Goal: Check status: Check status

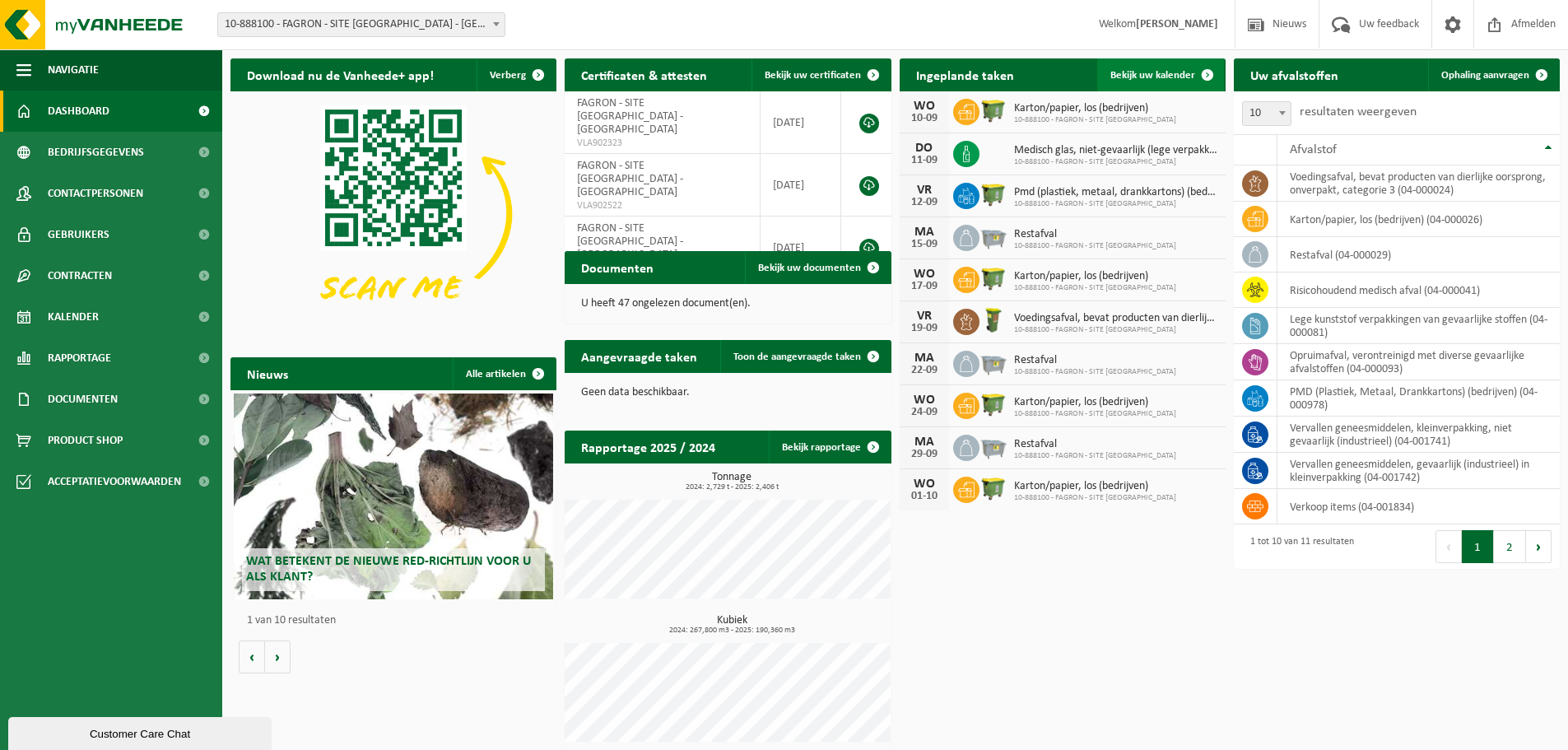
click at [1142, 79] on span "Bekijk uw kalender" at bounding box center [1152, 75] width 85 height 11
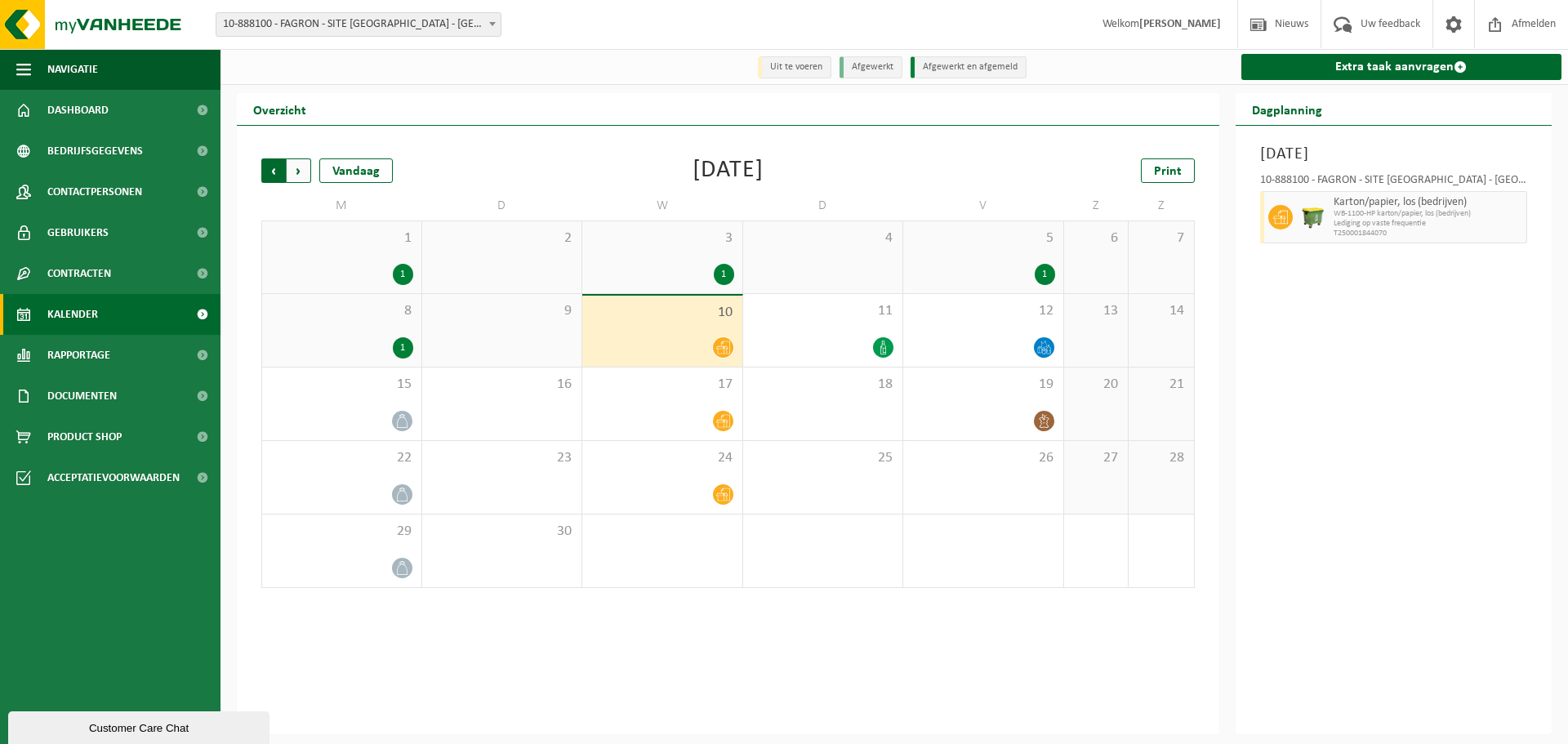
click at [299, 174] on span "Volgende" at bounding box center [299, 170] width 24 height 24
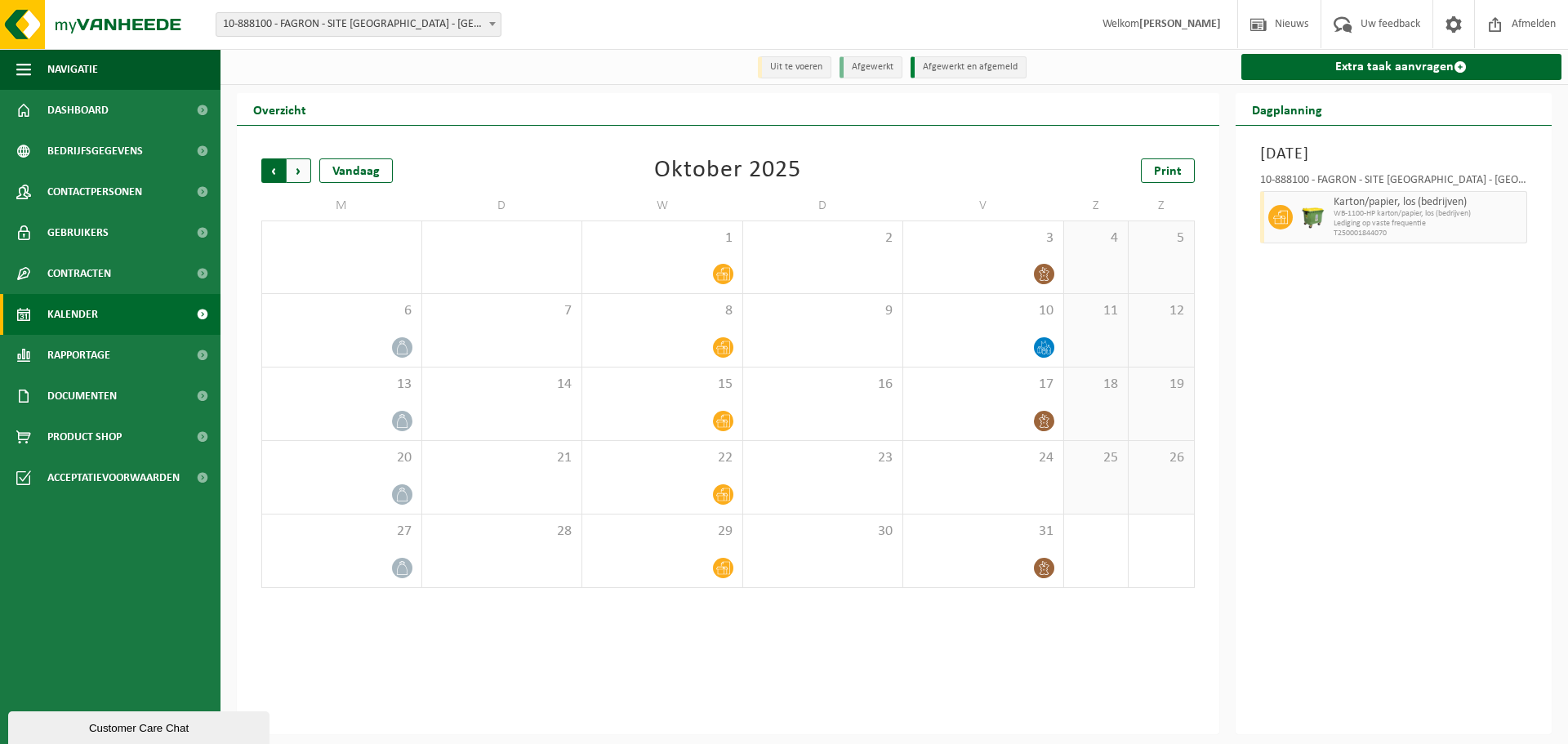
click at [307, 174] on span "Volgende" at bounding box center [299, 170] width 24 height 24
click at [313, 172] on div "Vorige Volgende Vandaag" at bounding box center [343, 170] width 163 height 24
click at [302, 172] on span "Volgende" at bounding box center [299, 170] width 24 height 24
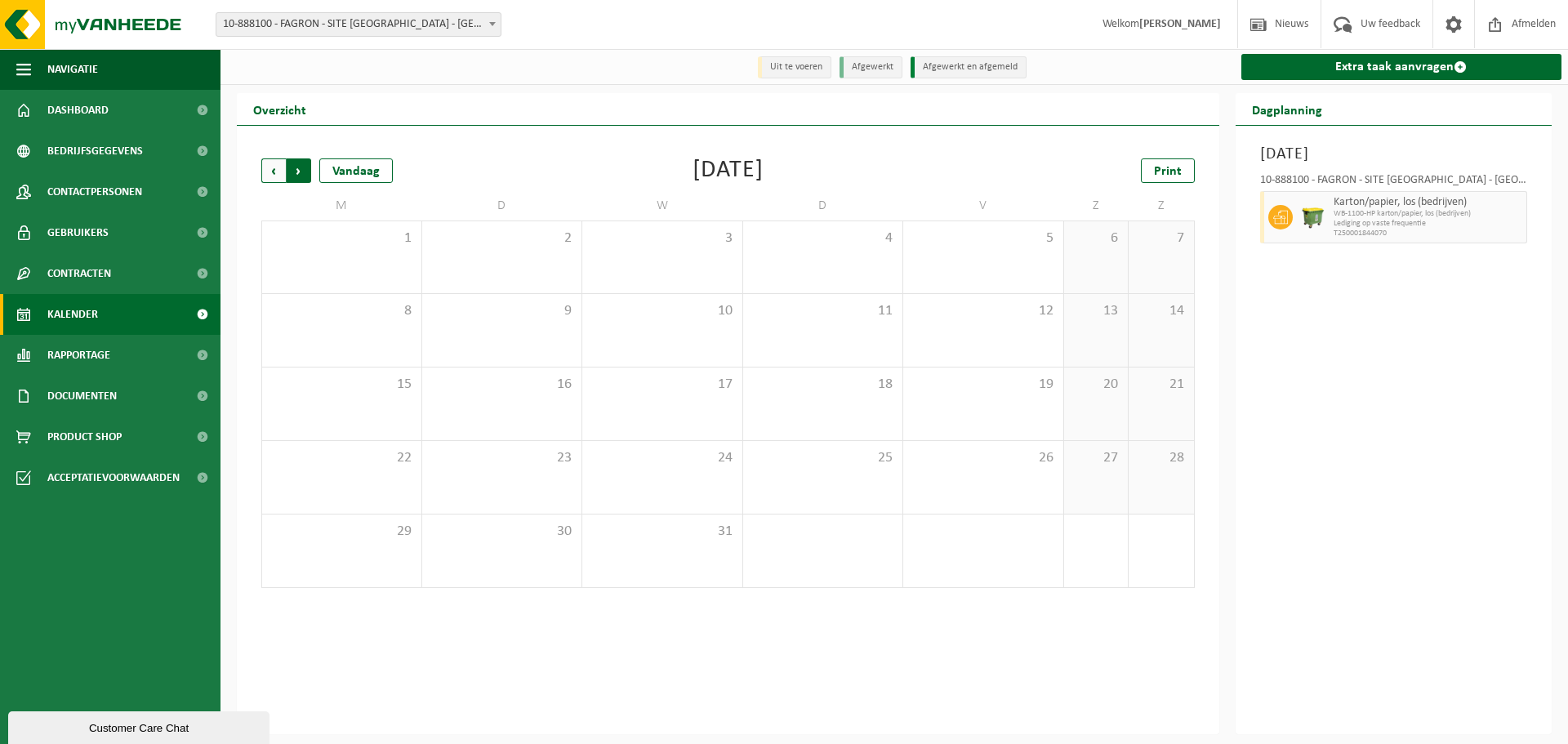
click at [281, 174] on span "Vorige" at bounding box center [273, 170] width 24 height 24
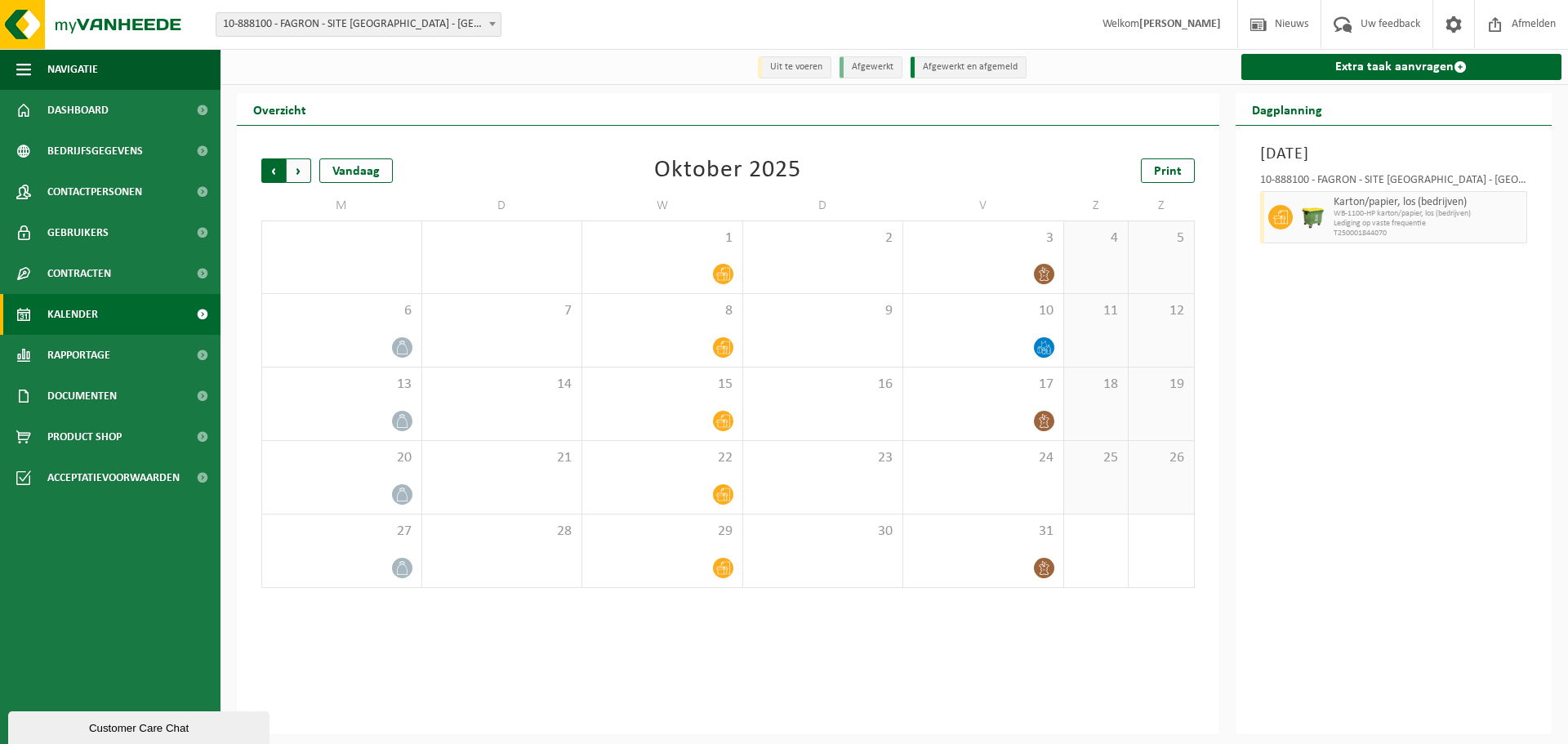
click at [300, 174] on span "Volgende" at bounding box center [299, 170] width 24 height 24
click at [280, 177] on span "Vorige" at bounding box center [273, 170] width 24 height 24
click at [274, 161] on span "Vorige" at bounding box center [273, 170] width 24 height 24
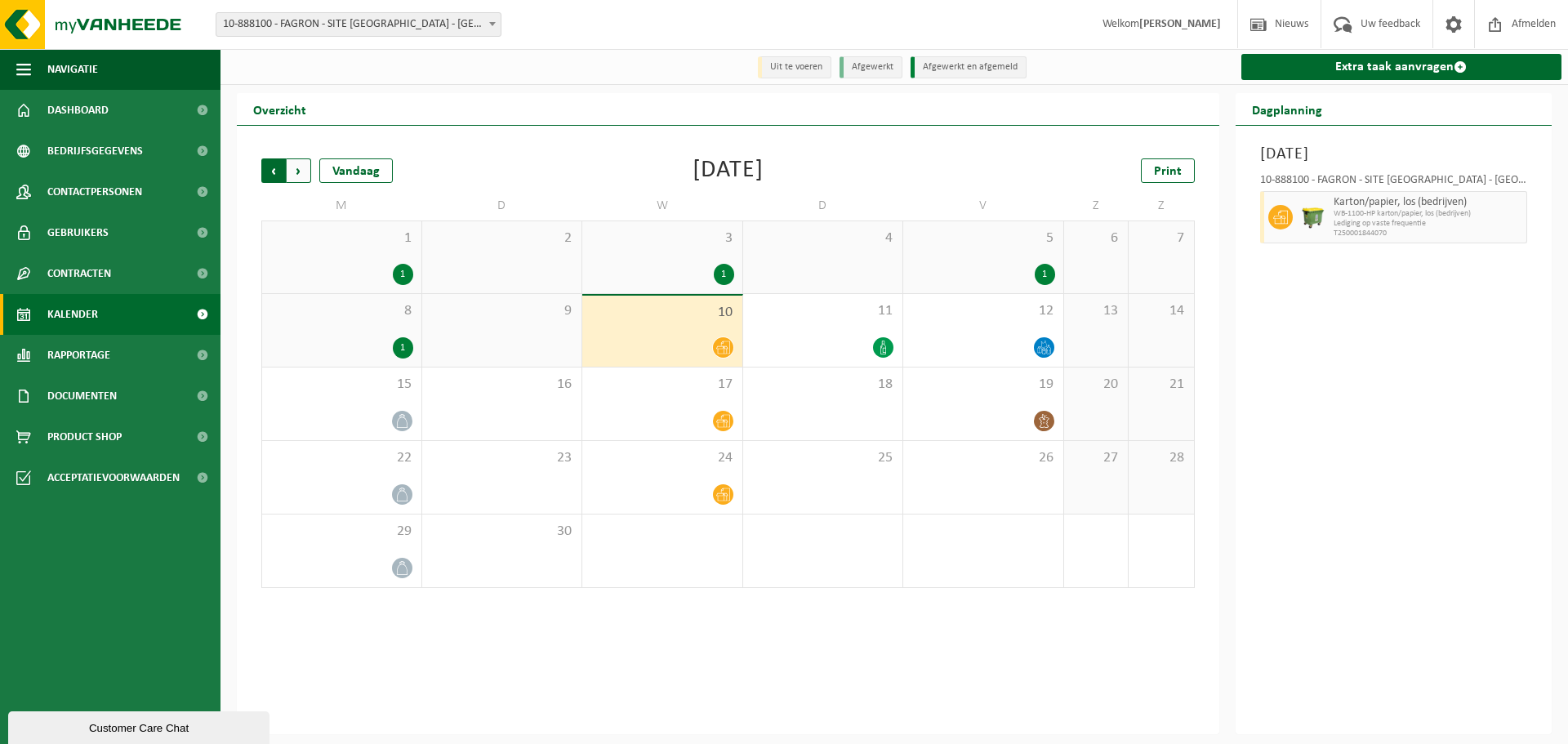
click at [299, 163] on span "Volgende" at bounding box center [299, 170] width 24 height 24
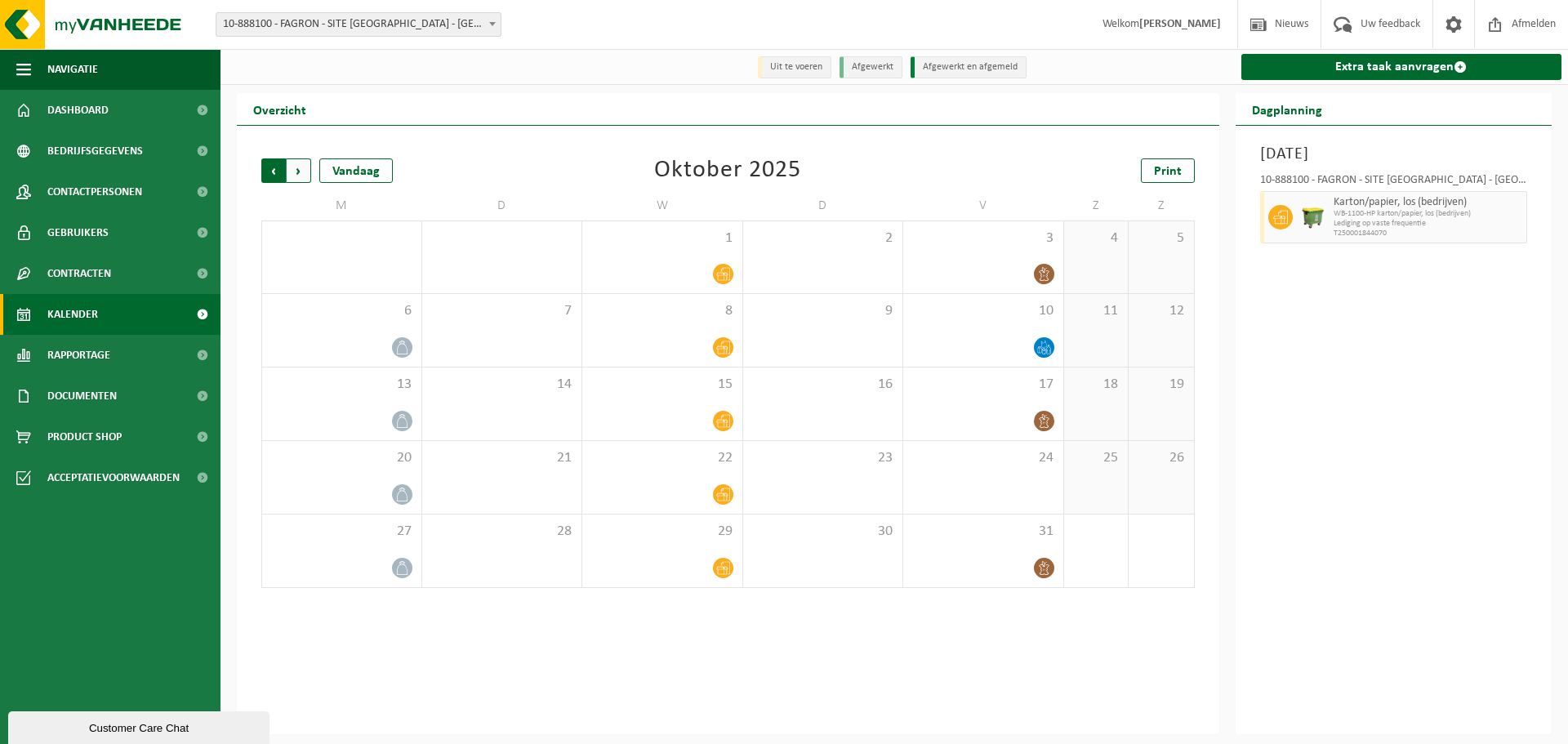
click at [298, 162] on span "Volgende" at bounding box center [299, 170] width 24 height 24
click at [267, 171] on span "Vorige" at bounding box center [273, 170] width 24 height 24
click at [308, 170] on span "Volgende" at bounding box center [299, 170] width 24 height 24
click at [276, 172] on span "Vorige" at bounding box center [273, 170] width 24 height 24
click at [302, 172] on span "Volgende" at bounding box center [299, 170] width 24 height 24
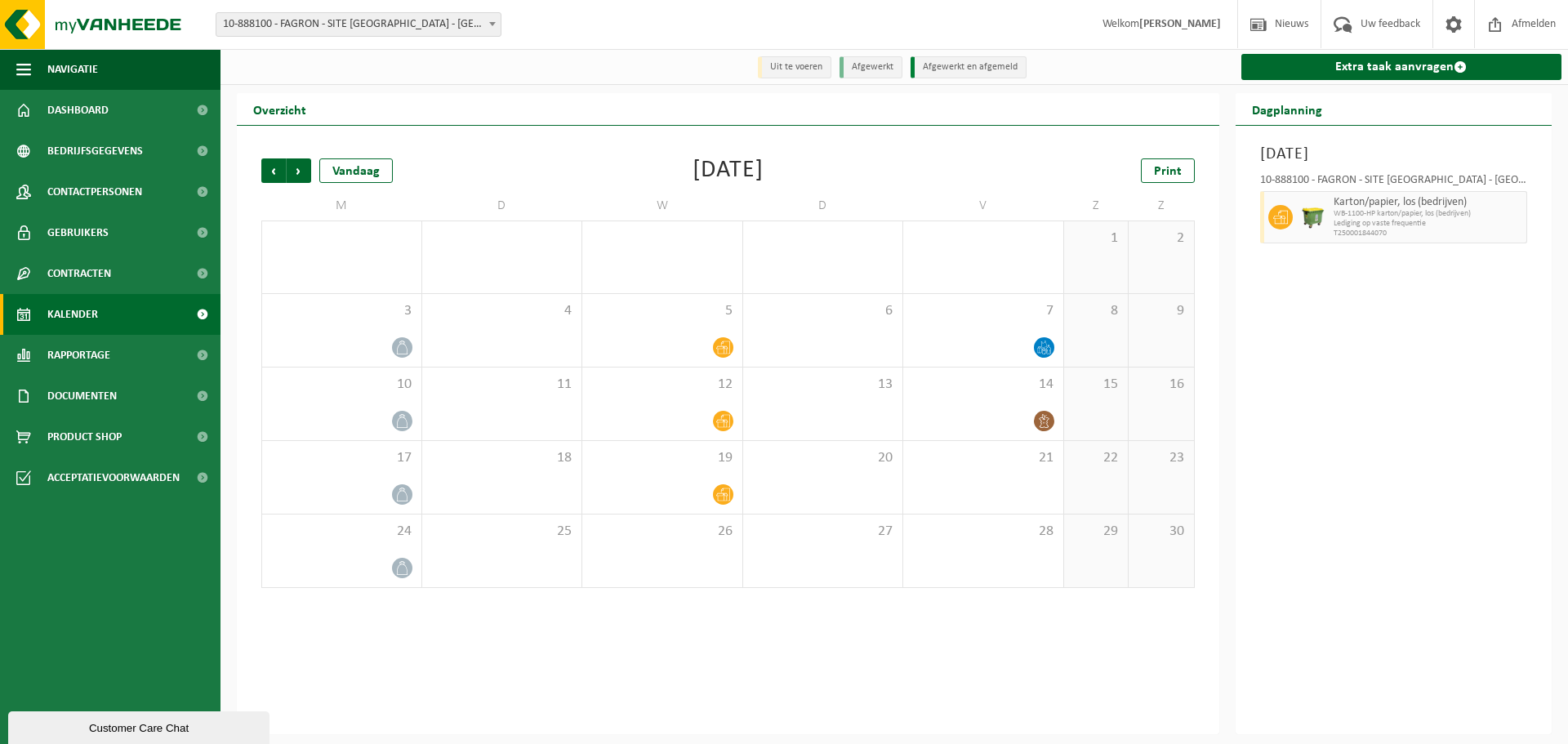
click at [302, 172] on span "Volgende" at bounding box center [299, 170] width 24 height 24
type textarea "Volgende"
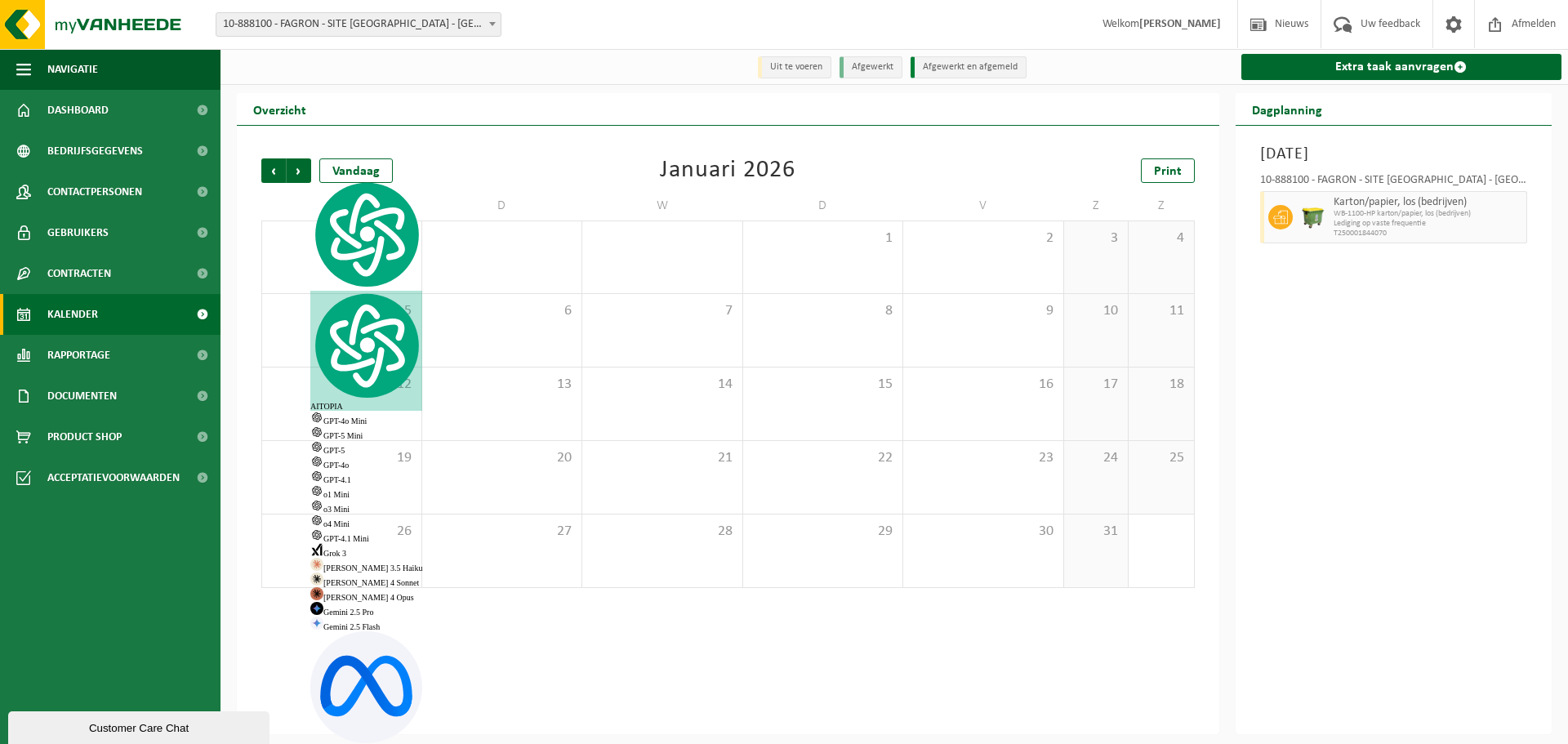
click at [302, 172] on span "Volgende" at bounding box center [299, 170] width 24 height 24
click at [275, 171] on span "Vorige" at bounding box center [273, 170] width 24 height 24
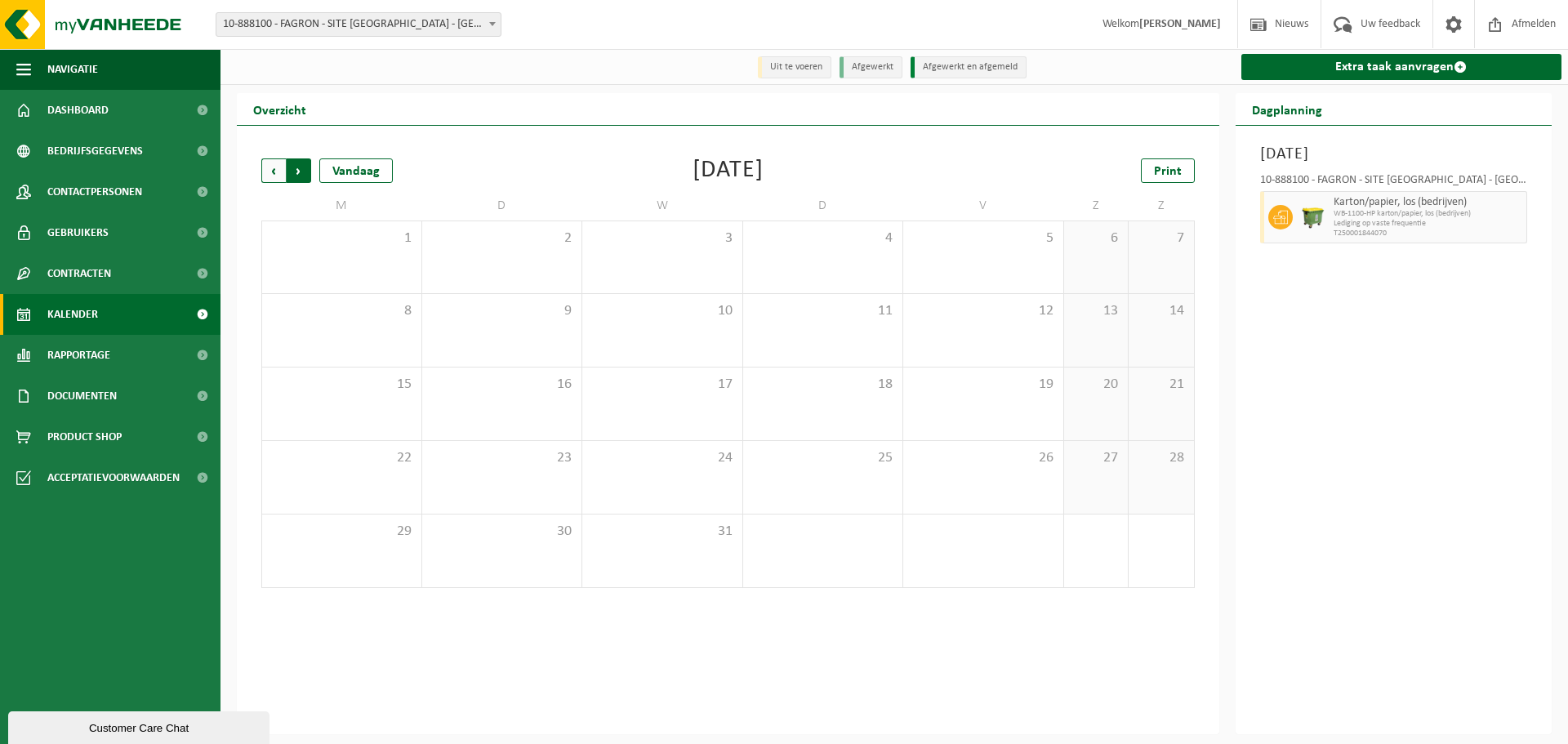
click at [271, 166] on span "Vorige" at bounding box center [273, 170] width 24 height 24
click at [302, 173] on span "Volgende" at bounding box center [299, 170] width 24 height 24
